Goal: Information Seeking & Learning: Learn about a topic

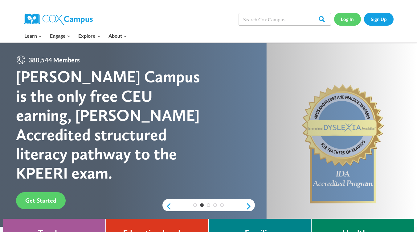
click at [349, 22] on link "Log In" at bounding box center [347, 19] width 27 height 13
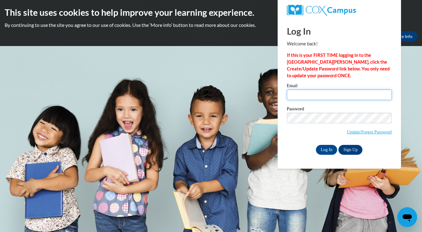
click at [346, 96] on input "Email" at bounding box center [339, 94] width 105 height 10
type input "LitishaHutchinson@gmail.com"
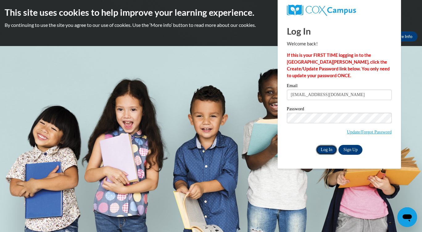
click at [326, 148] on input "Log In" at bounding box center [327, 150] width 22 height 10
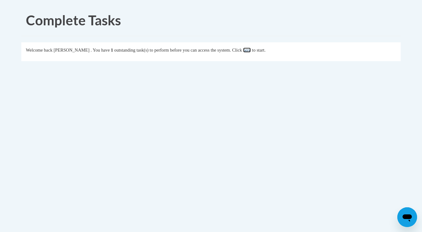
click at [251, 51] on link "here" at bounding box center [247, 50] width 8 height 5
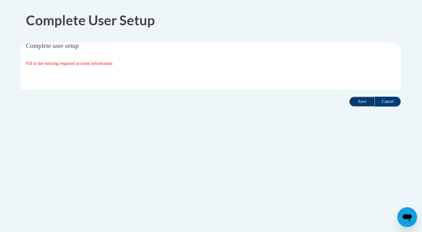
click at [360, 100] on input "Save" at bounding box center [362, 102] width 26 height 10
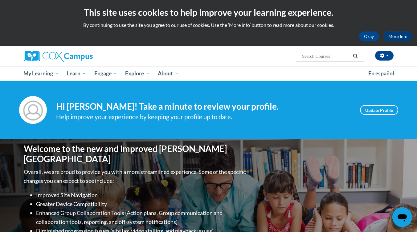
click at [360, 100] on div "Your profile Hi Litisha Hutchinson! Take a minute to review your profile. Help …" at bounding box center [208, 110] width 389 height 28
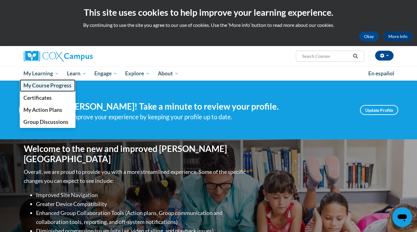
click at [53, 83] on span "My Course Progress" at bounding box center [47, 85] width 48 height 6
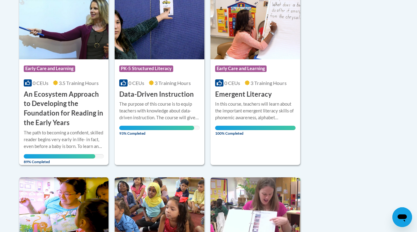
scroll to position [327, 0]
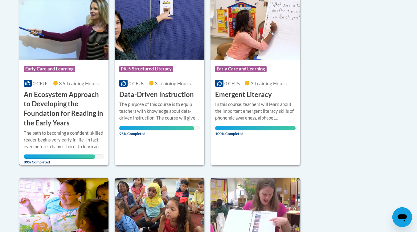
click at [76, 111] on h3 "An Ecosystem Approach to Developing the Foundation for Reading in the Early Yea…" at bounding box center [64, 109] width 81 height 38
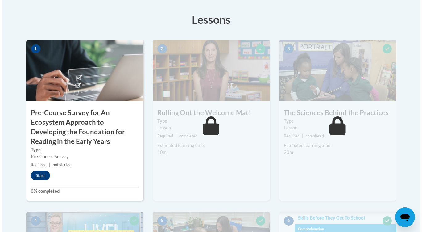
scroll to position [182, 0]
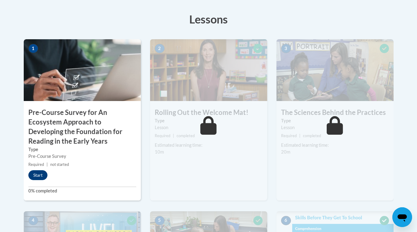
click at [42, 172] on button "Start" at bounding box center [37, 175] width 19 height 10
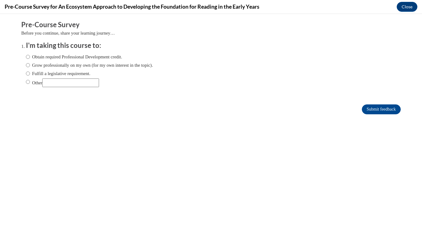
scroll to position [0, 0]
click at [112, 62] on label "Grow professionally on my own (for my own interest in the topic)." at bounding box center [89, 65] width 127 height 7
click at [30, 62] on input "Grow professionally on my own (for my own interest in the topic)." at bounding box center [28, 65] width 4 height 7
radio input "true"
click at [122, 55] on label "Obtain required Professional Development credit." at bounding box center [74, 56] width 96 height 7
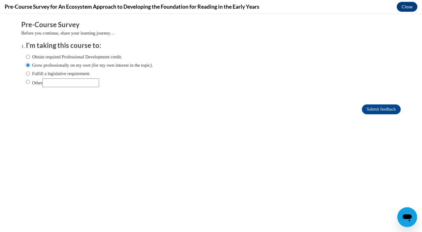
click at [30, 55] on input "Obtain required Professional Development credit." at bounding box center [28, 56] width 4 height 7
radio input "true"
click at [382, 110] on input "Submit feedback" at bounding box center [381, 109] width 39 height 10
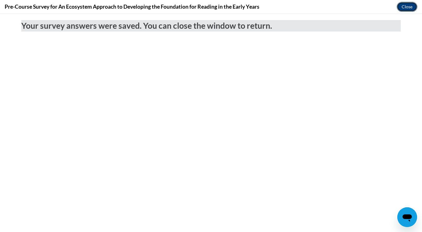
click at [403, 6] on button "Close" at bounding box center [407, 7] width 21 height 10
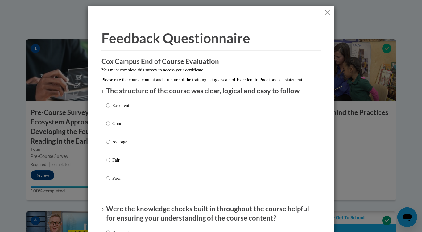
click at [325, 12] on button "Close" at bounding box center [328, 12] width 8 height 8
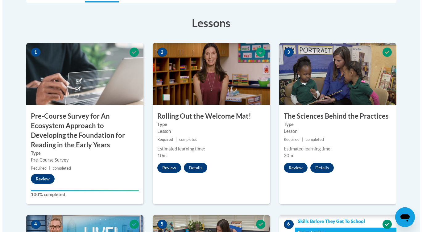
scroll to position [178, 0]
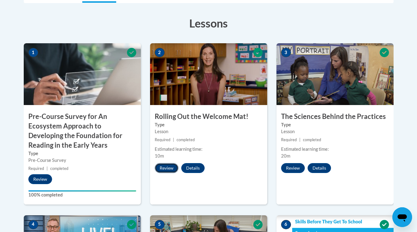
click at [171, 171] on button "Review" at bounding box center [167, 168] width 24 height 10
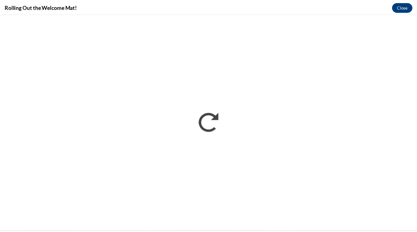
scroll to position [0, 0]
click at [409, 7] on button "Close" at bounding box center [407, 7] width 21 height 10
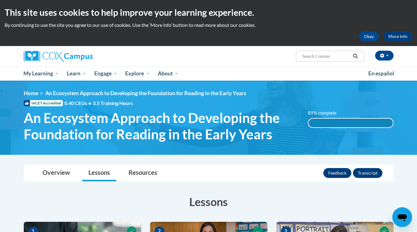
click at [365, 125] on div "89% complete" at bounding box center [351, 122] width 85 height 9
click at [51, 174] on link "Overview" at bounding box center [56, 173] width 40 height 16
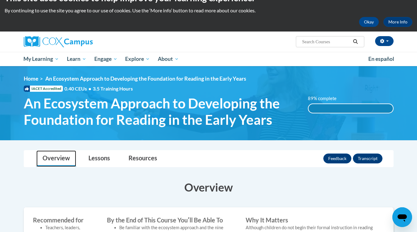
scroll to position [14, 0]
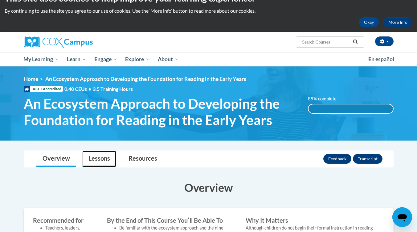
click at [97, 164] on link "Lessons" at bounding box center [99, 159] width 34 height 16
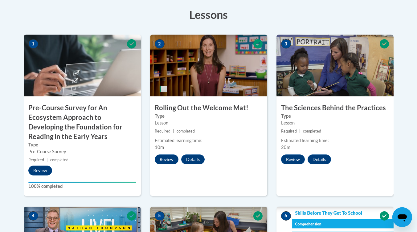
scroll to position [187, 0]
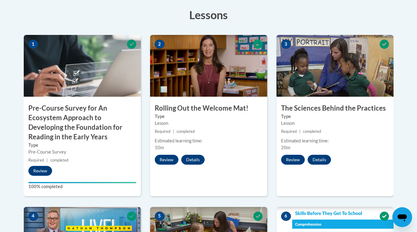
click at [198, 157] on button "Details" at bounding box center [192, 160] width 23 height 10
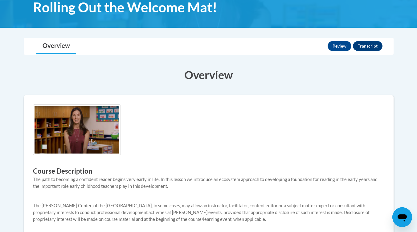
scroll to position [101, 0]
click at [58, 142] on img at bounding box center [77, 129] width 88 height 51
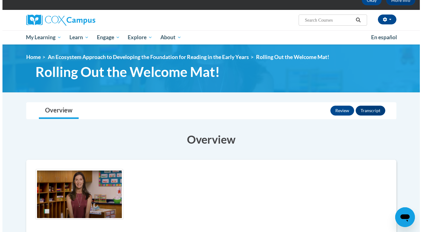
scroll to position [36, 0]
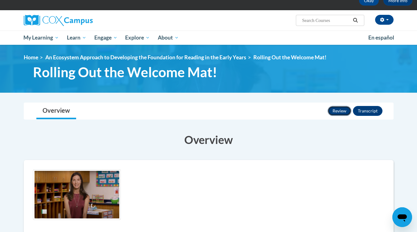
click at [340, 110] on button "Review" at bounding box center [340, 111] width 24 height 10
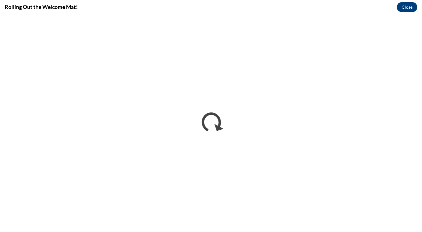
scroll to position [0, 0]
